Goal: Task Accomplishment & Management: Complete application form

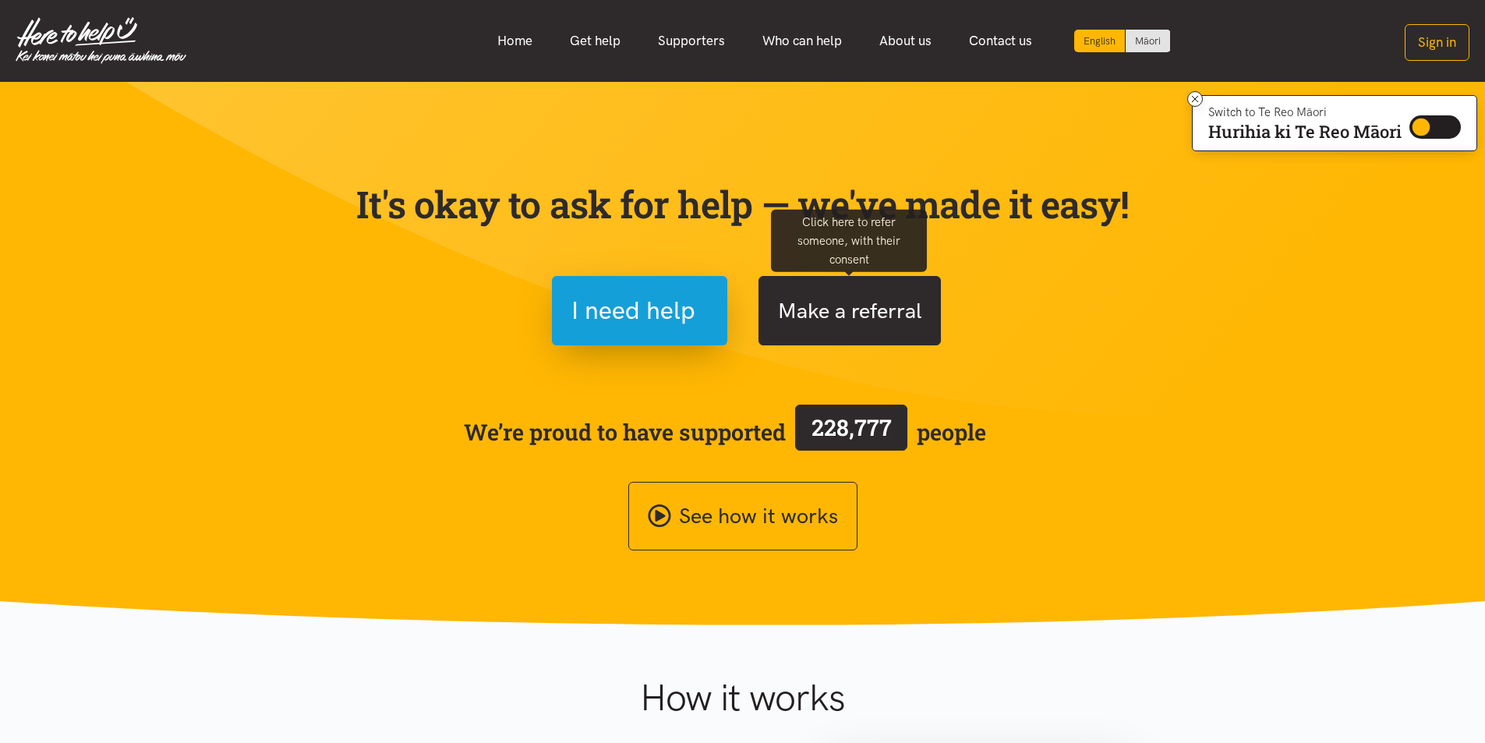
click at [837, 309] on button "Make a referral" at bounding box center [850, 310] width 182 height 69
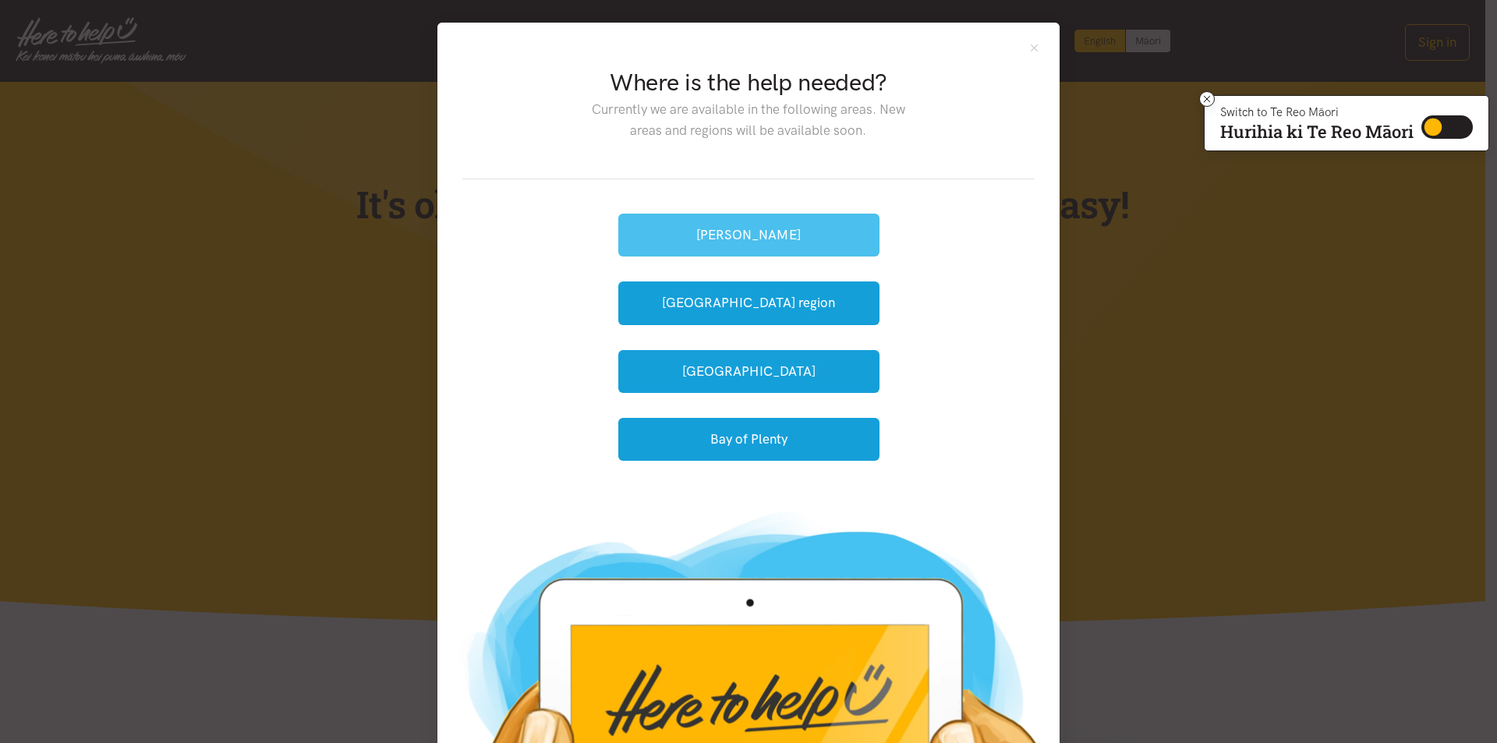
click at [699, 229] on button "[PERSON_NAME]" at bounding box center [748, 235] width 261 height 43
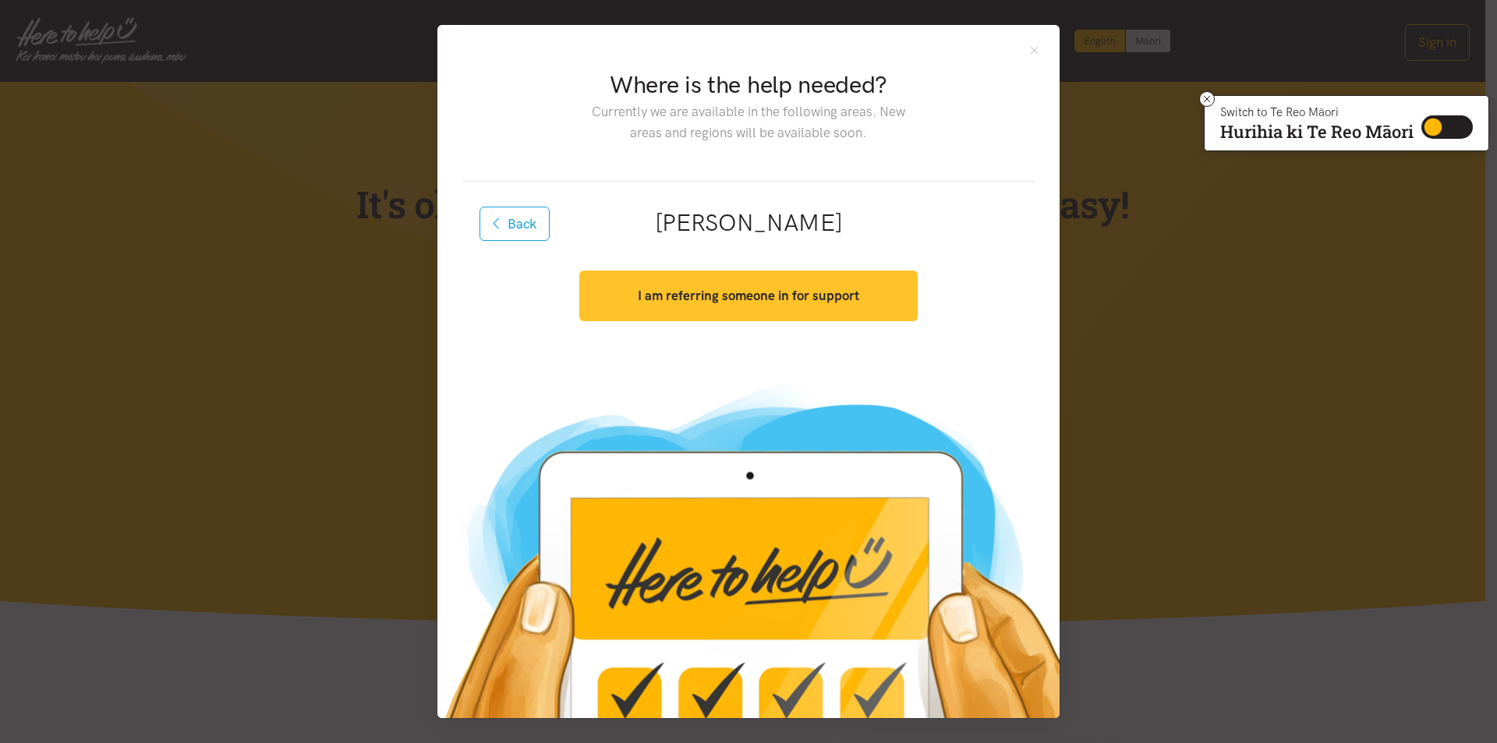
click at [699, 295] on strong "I am referring someone in for support" at bounding box center [748, 296] width 221 height 16
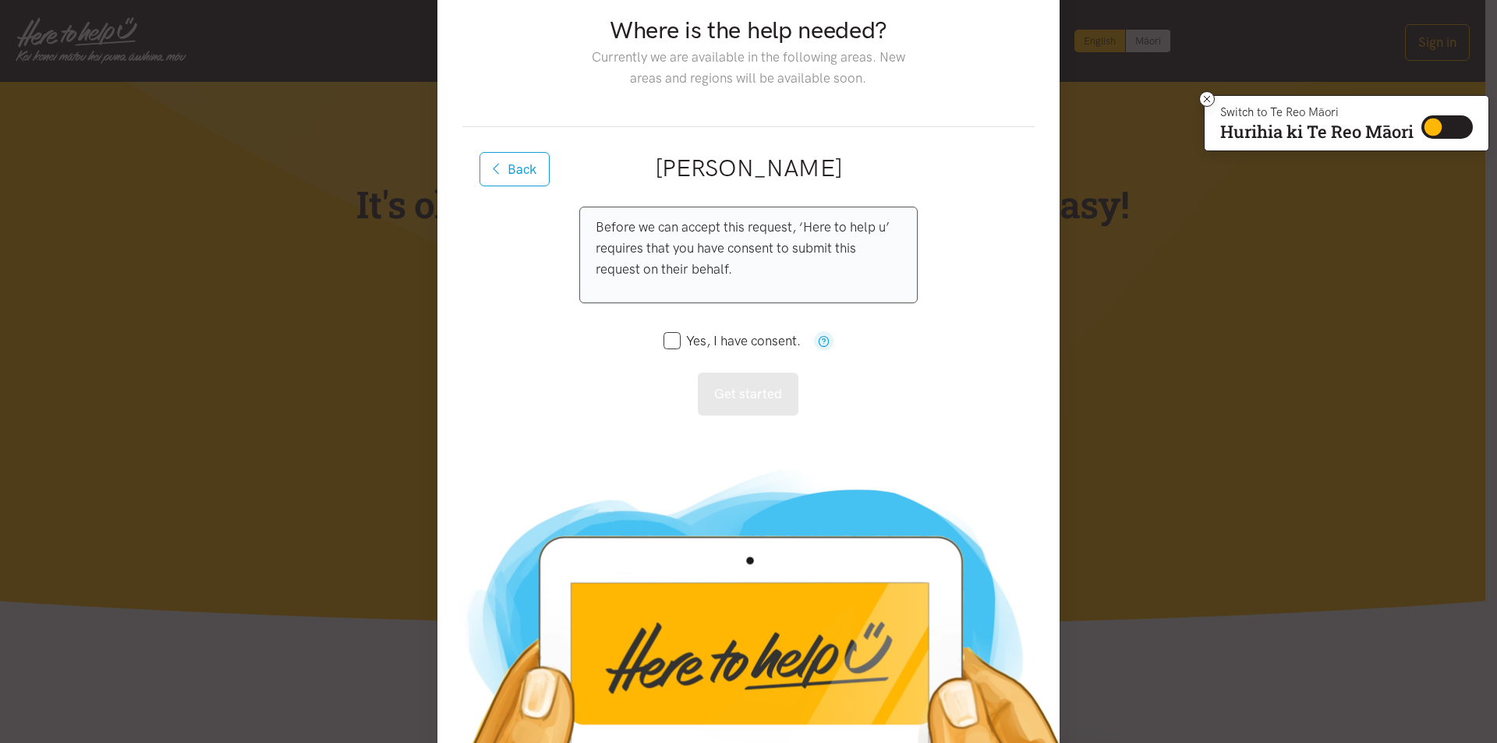
scroll to position [135, 0]
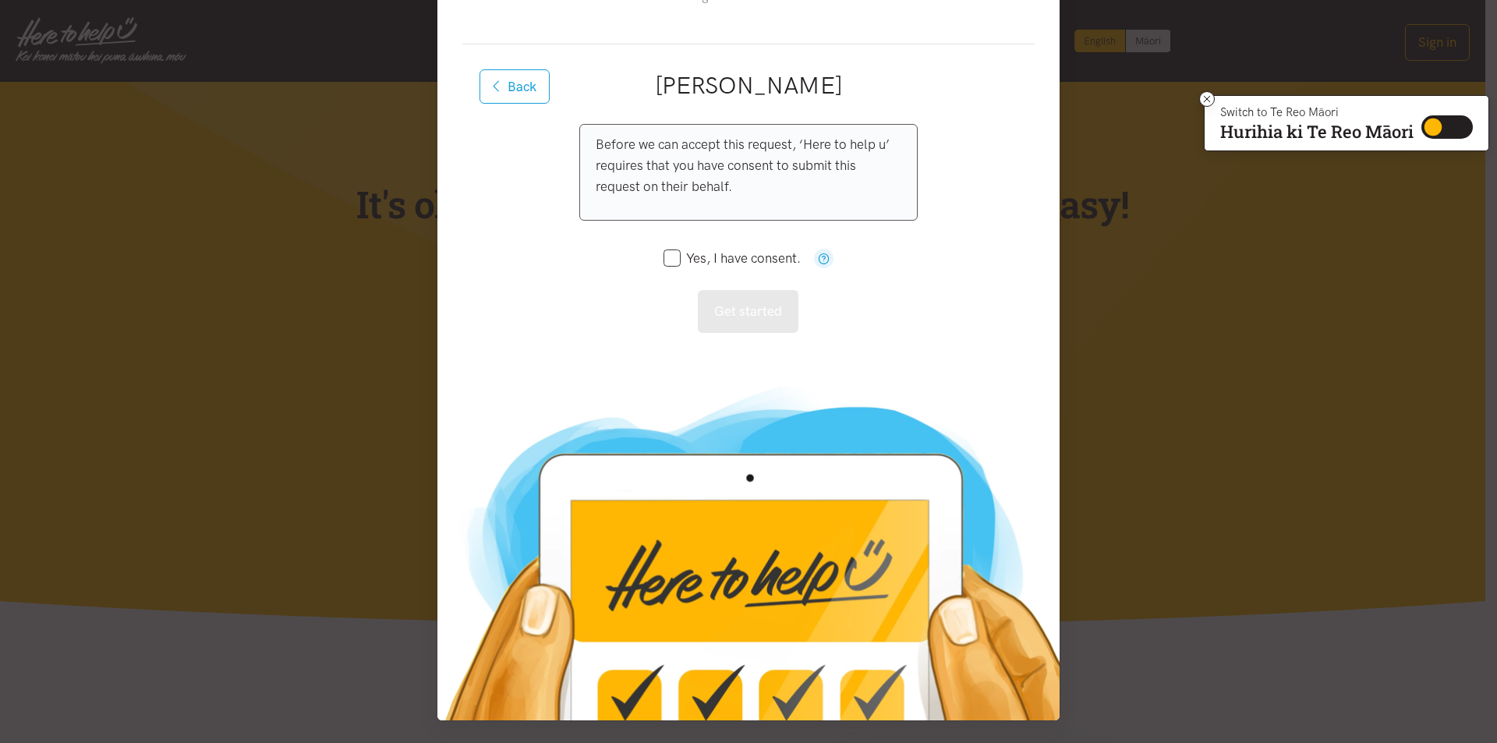
click at [667, 257] on input "Yes, I have consent." at bounding box center [732, 258] width 137 height 13
checkbox input "true"
click at [729, 306] on button "Get started" at bounding box center [748, 311] width 101 height 43
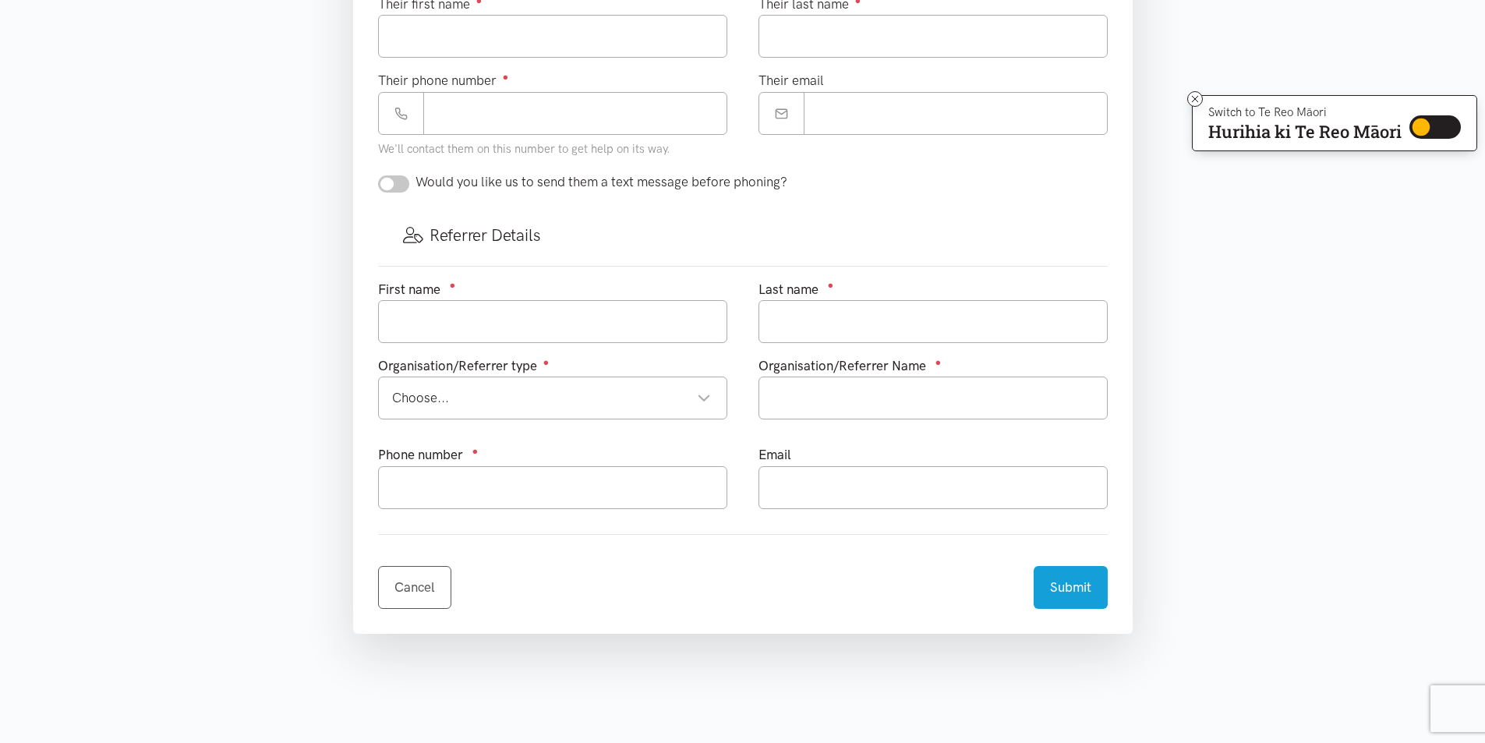
scroll to position [702, 0]
click at [688, 388] on div "Choose..." at bounding box center [551, 394] width 319 height 21
click at [237, 429] on section "Where is the help needed? Required ● Choose a location... Choose a location... …" at bounding box center [742, 146] width 1485 height 1167
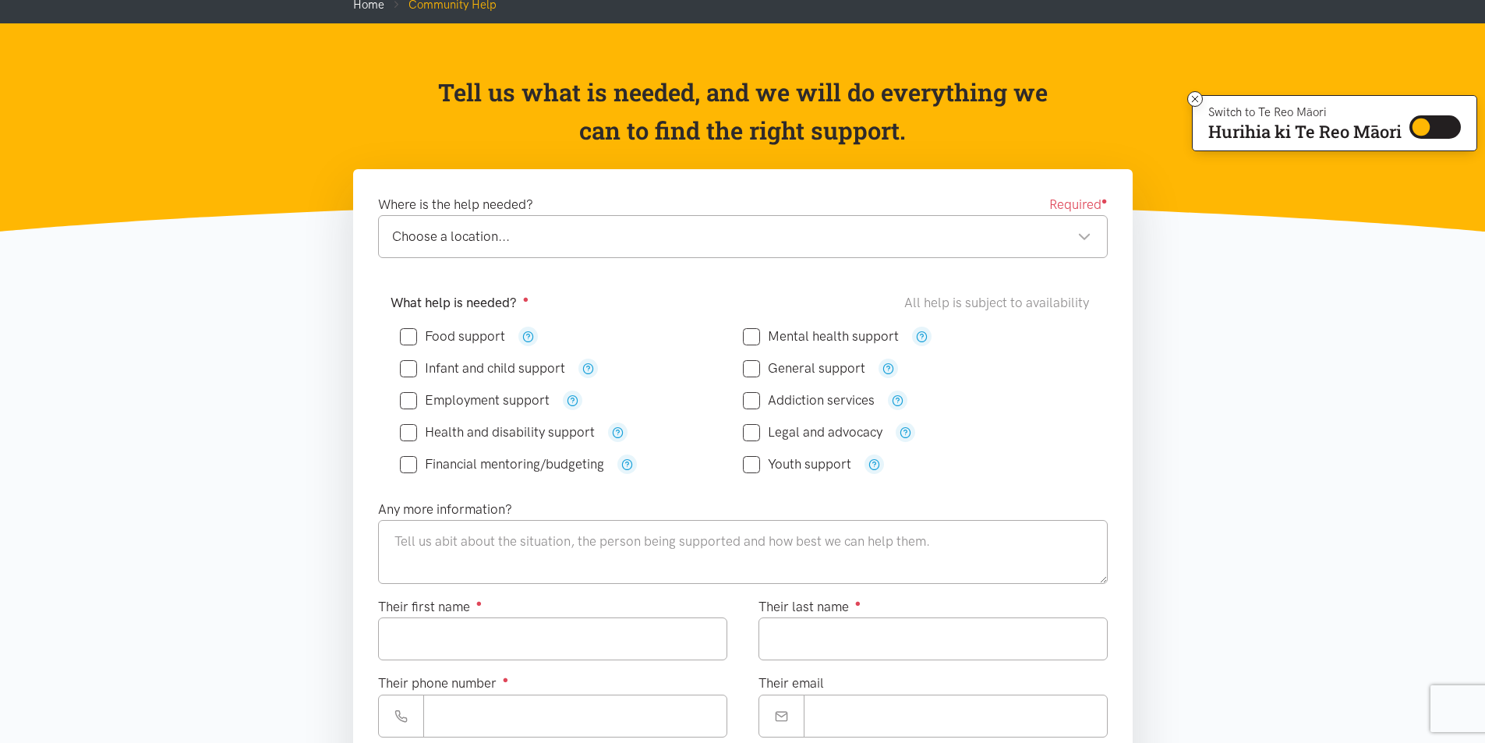
scroll to position [0, 0]
